Goal: Task Accomplishment & Management: Manage account settings

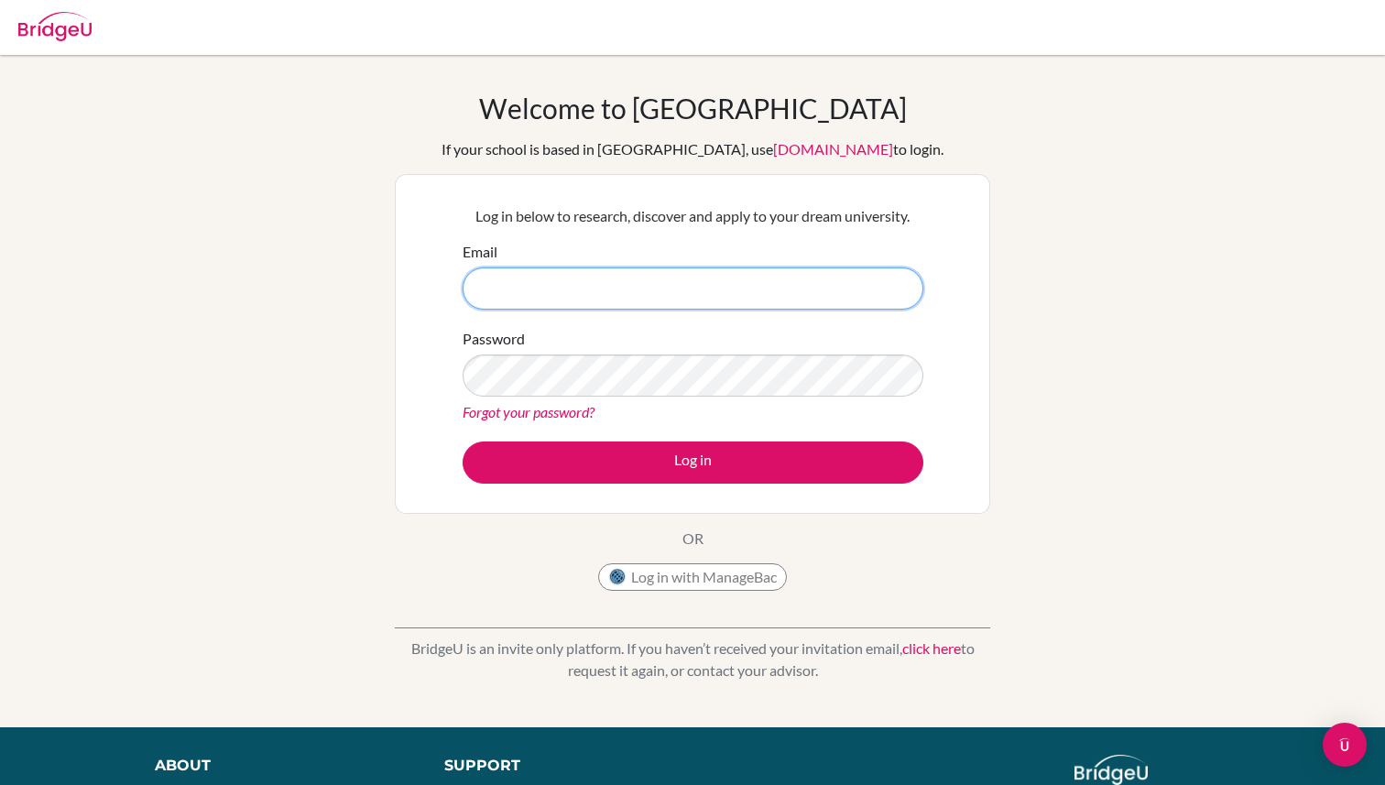
click at [715, 289] on input "Email" at bounding box center [693, 289] width 461 height 42
type input "[EMAIL_ADDRESS][DOMAIN_NAME][DOMAIN_NAME]"
click at [463, 442] on button "Log in" at bounding box center [693, 463] width 461 height 42
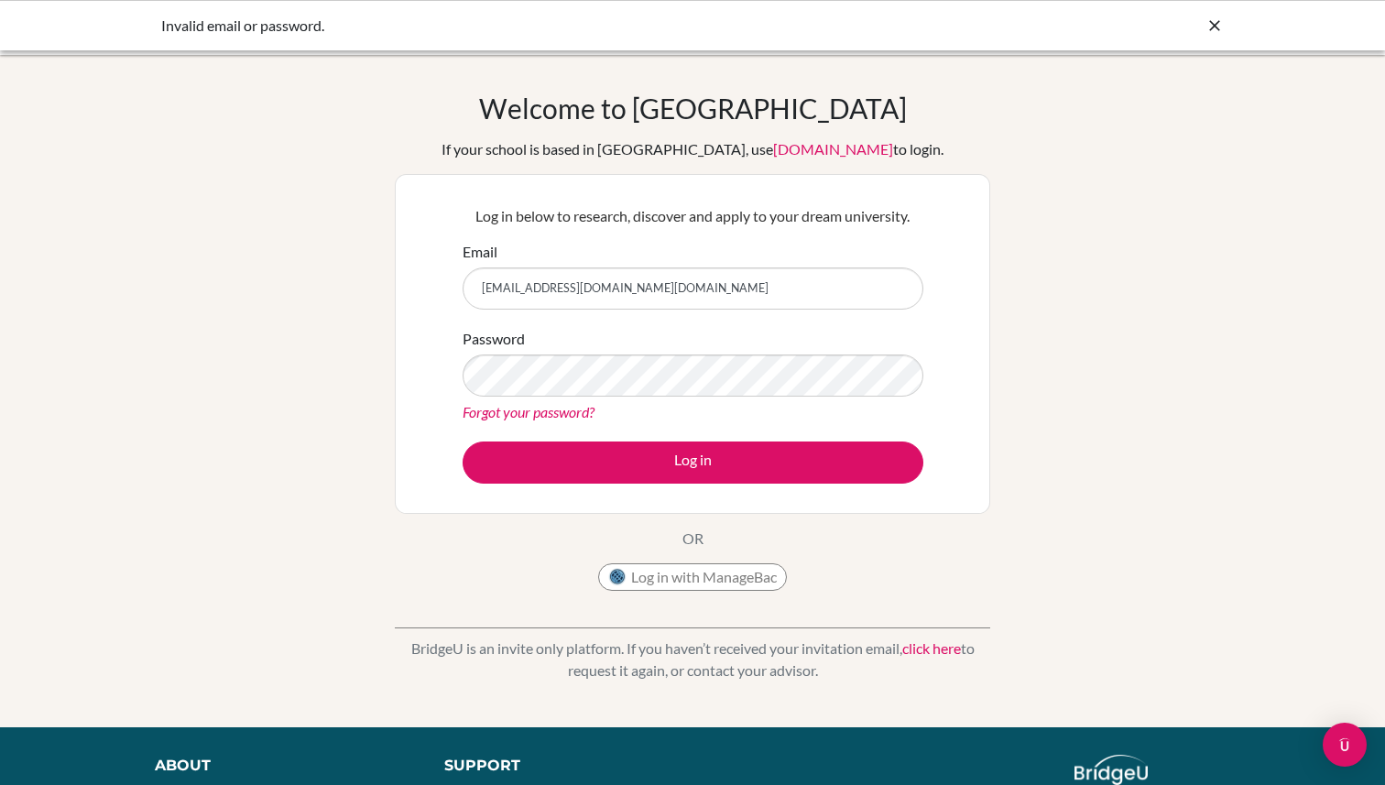
click at [531, 410] on link "Forgot your password?" at bounding box center [529, 411] width 132 height 17
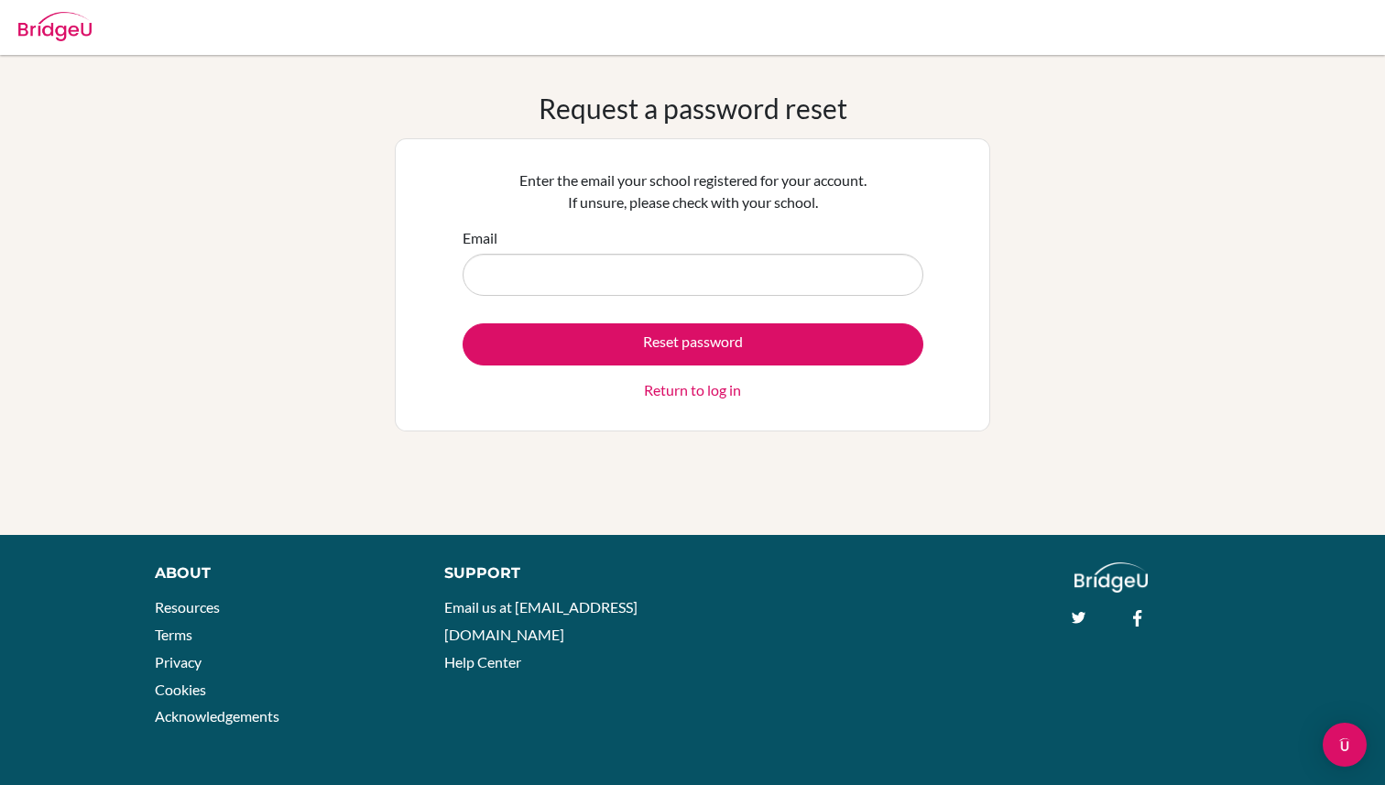
click at [698, 387] on link "Return to log in" at bounding box center [692, 390] width 97 height 22
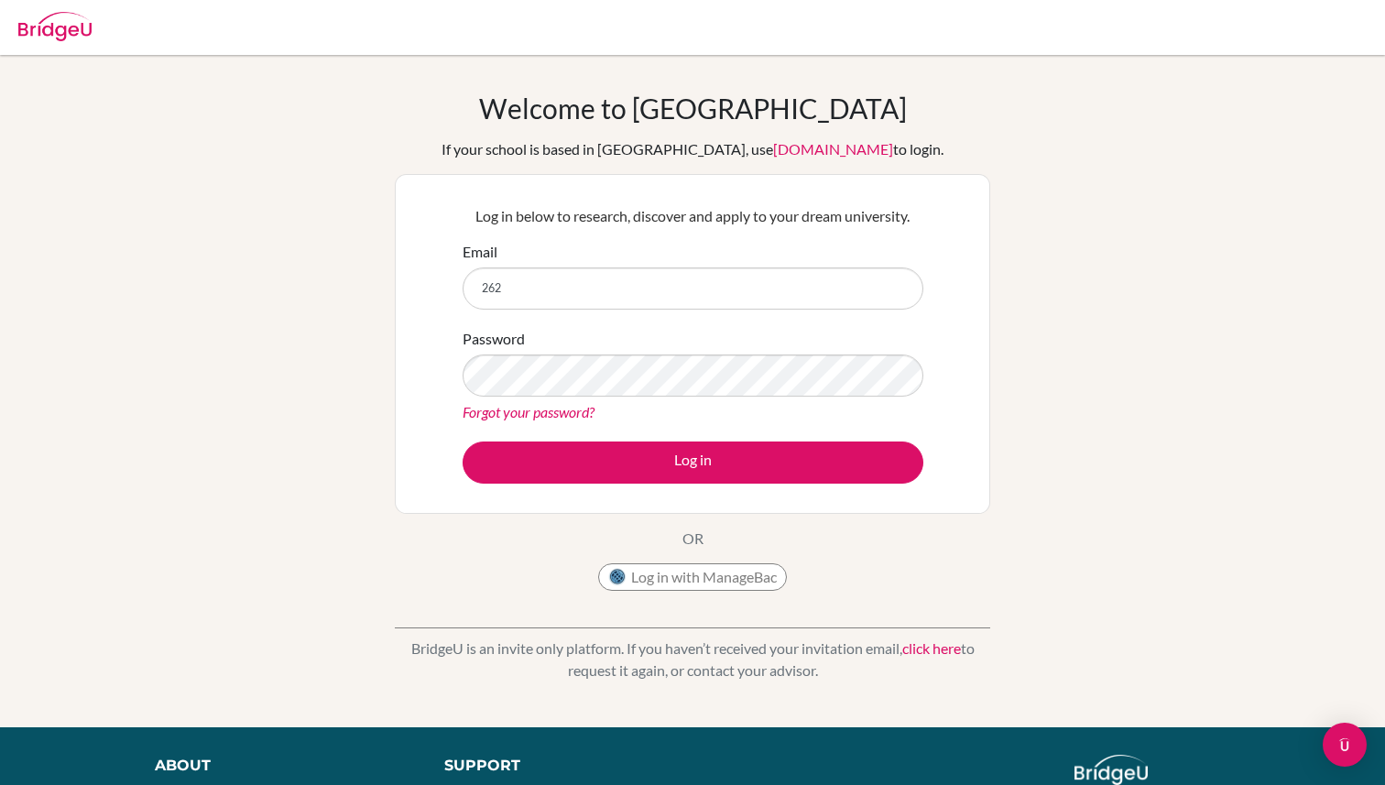
type input "[EMAIL_ADDRESS][DOMAIN_NAME][DOMAIN_NAME]"
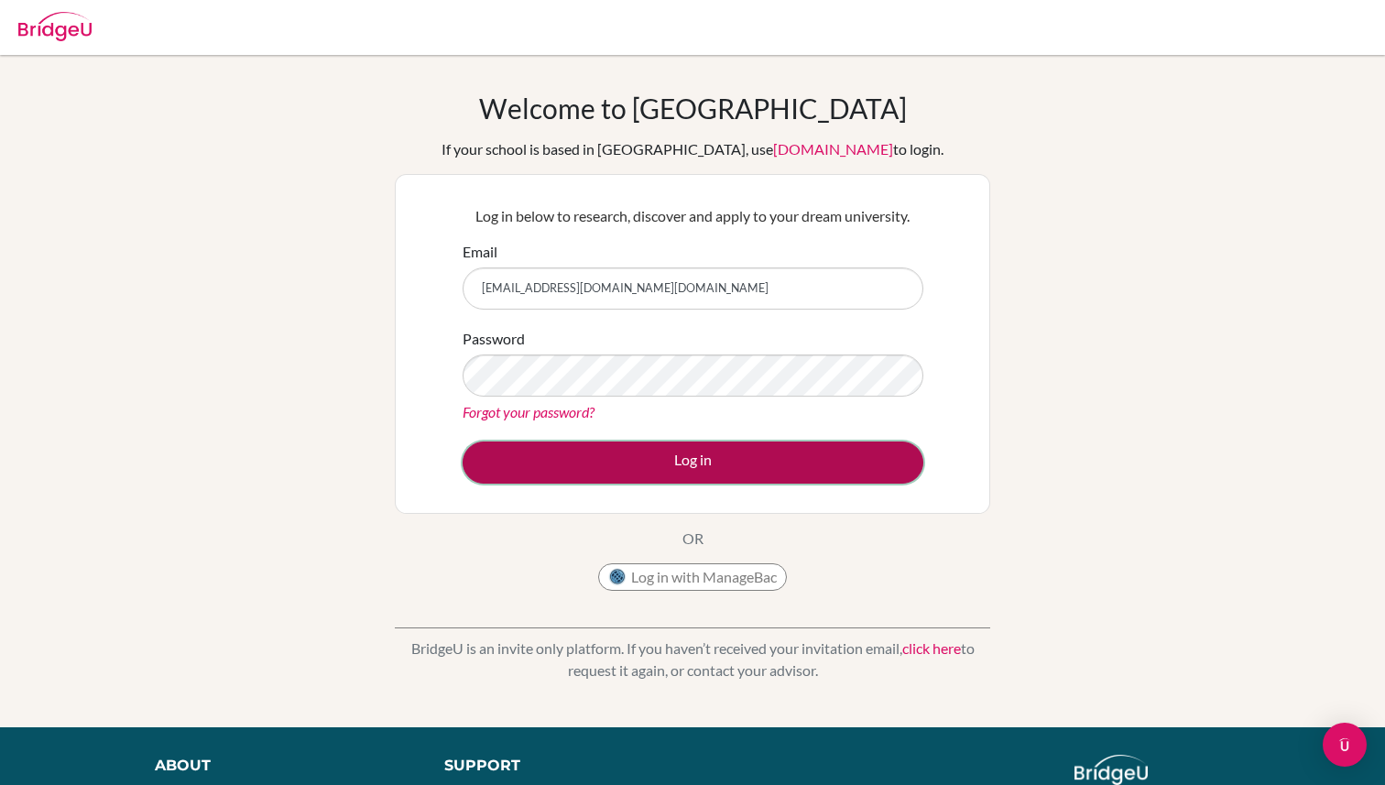
click at [620, 455] on button "Log in" at bounding box center [693, 463] width 461 height 42
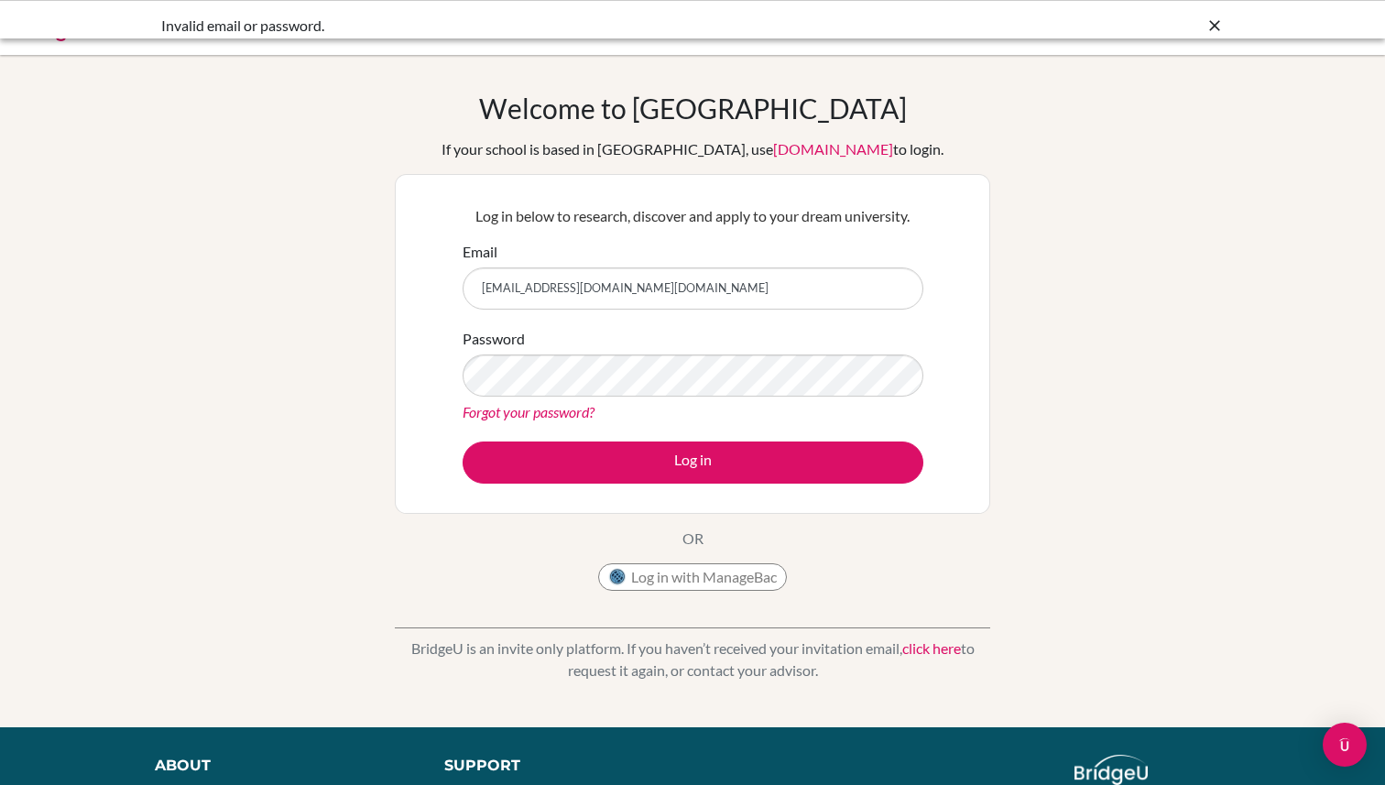
click at [541, 408] on link "Forgot your password?" at bounding box center [529, 411] width 132 height 17
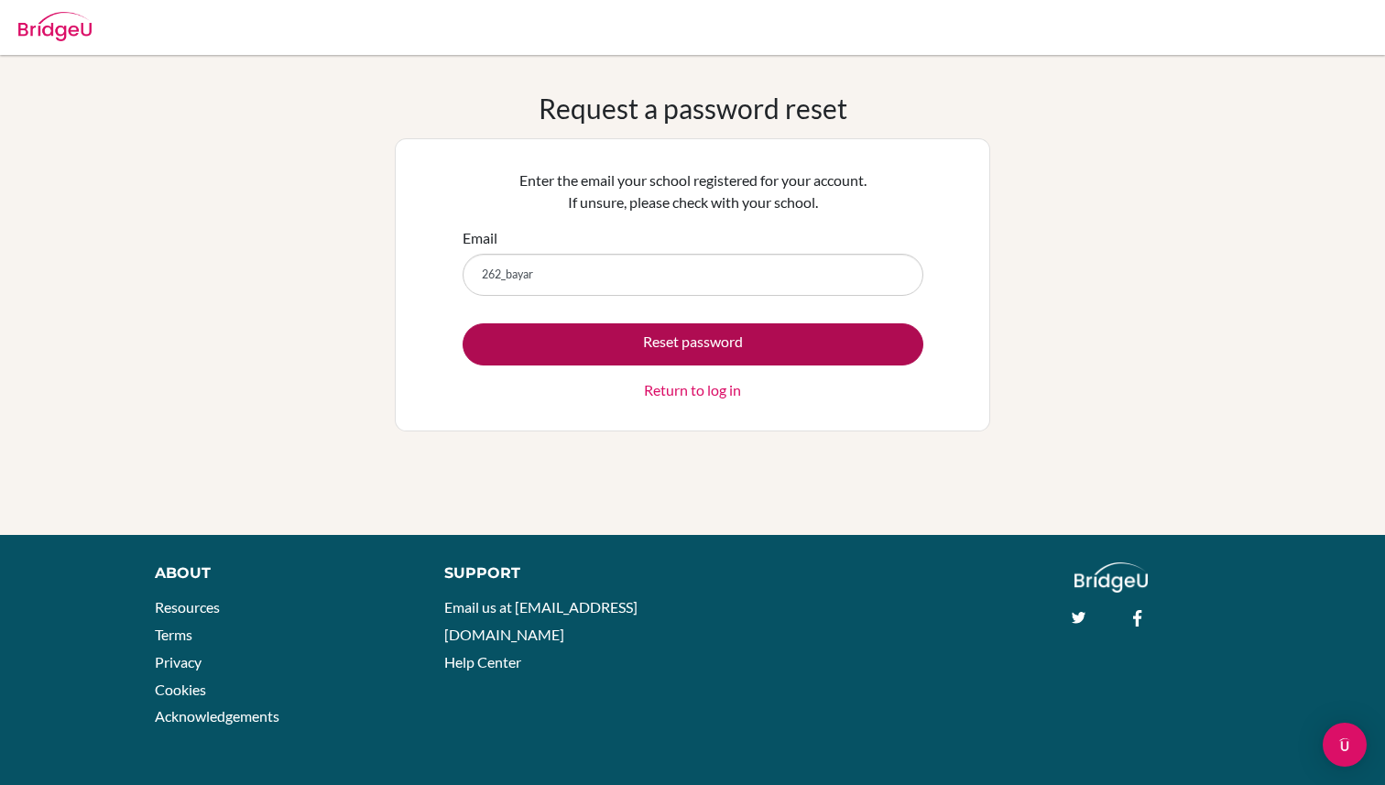
type input "[EMAIL_ADDRESS][DOMAIN_NAME][DOMAIN_NAME]"
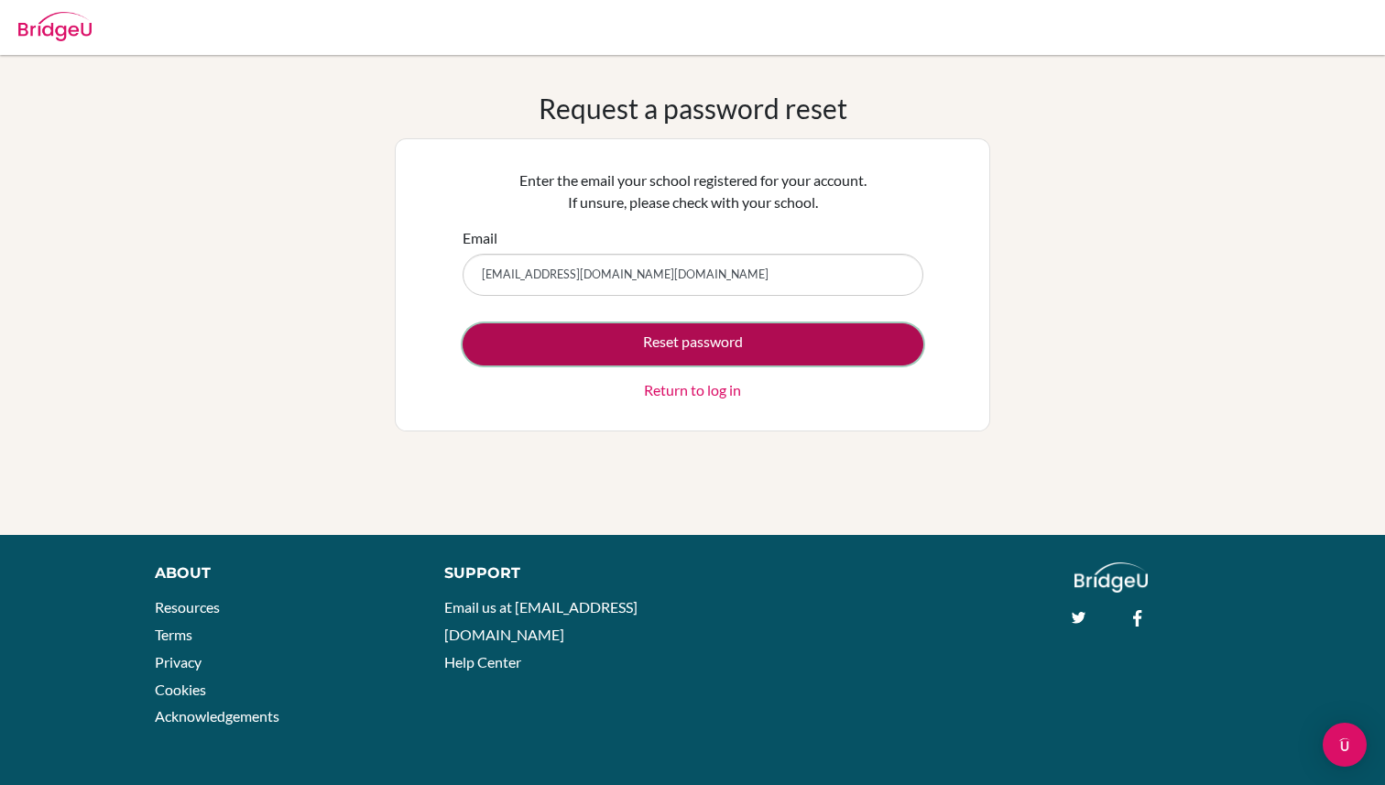
click at [581, 333] on button "Reset password" at bounding box center [693, 344] width 461 height 42
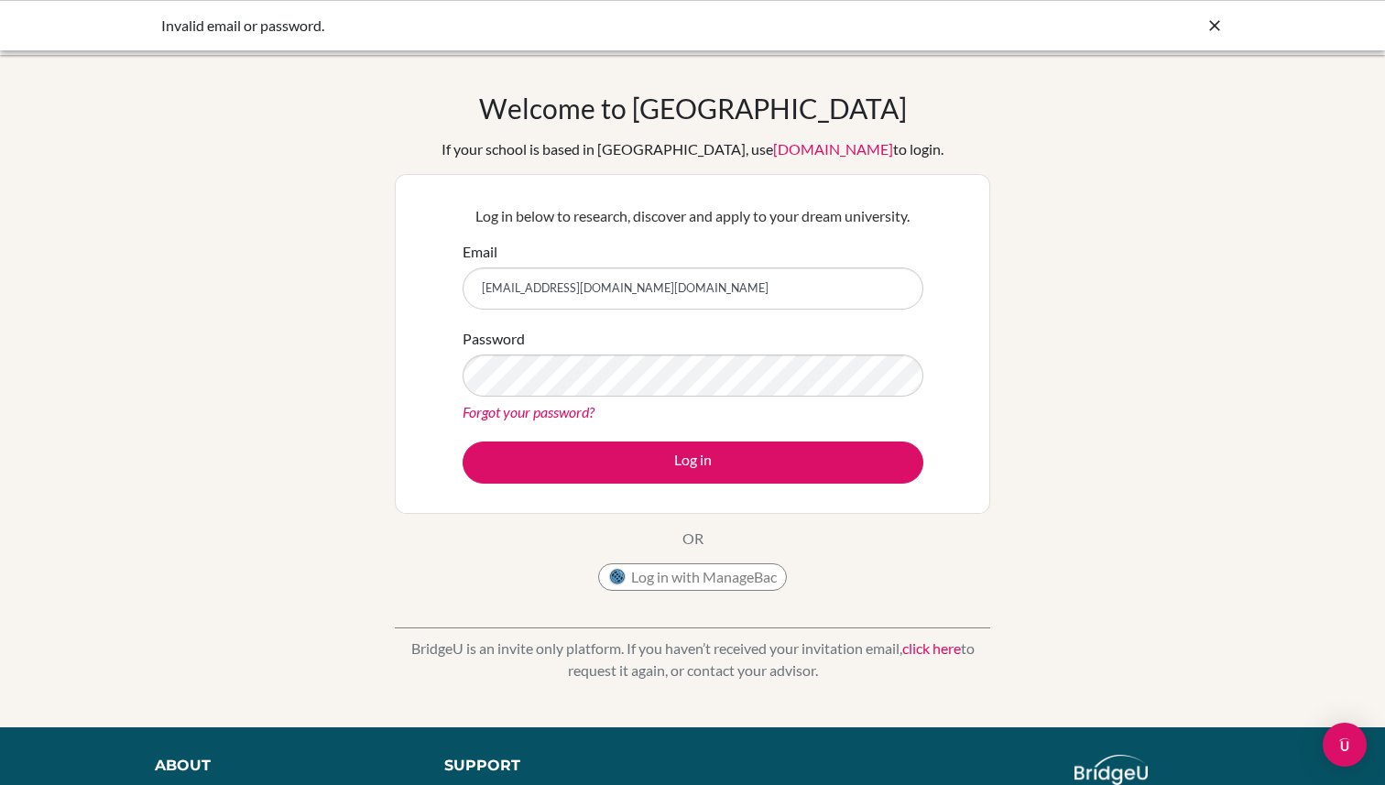
click at [679, 406] on div "Forgot your password?" at bounding box center [693, 412] width 461 height 22
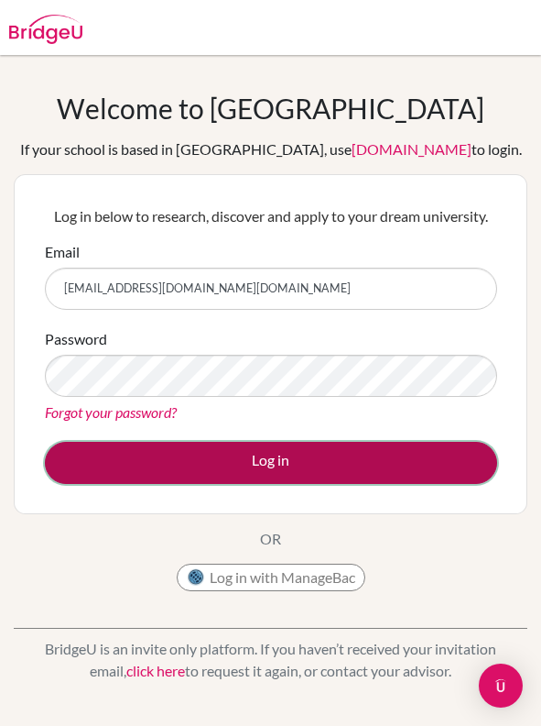
click at [209, 459] on button "Log in" at bounding box center [271, 463] width 453 height 42
